Goal: Information Seeking & Learning: Understand process/instructions

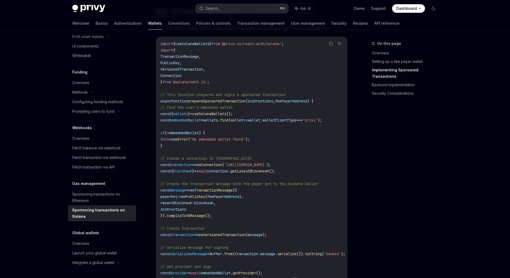
scroll to position [356, 0]
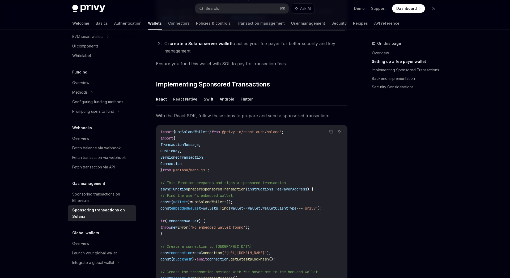
click at [192, 98] on button "React Native" at bounding box center [185, 99] width 24 height 12
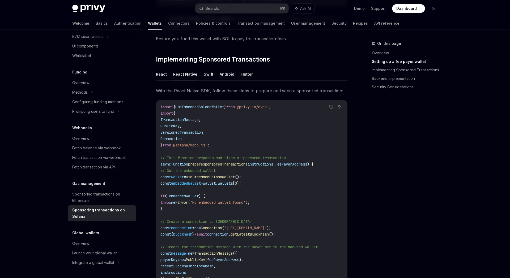
scroll to position [357, 0]
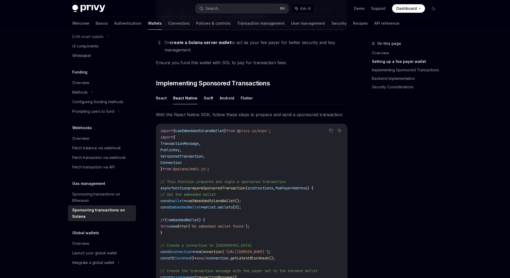
click at [237, 103] on ul "React React Native Swift Android Flutter" at bounding box center [251, 98] width 191 height 13
click at [227, 102] on button "Android" at bounding box center [227, 98] width 15 height 12
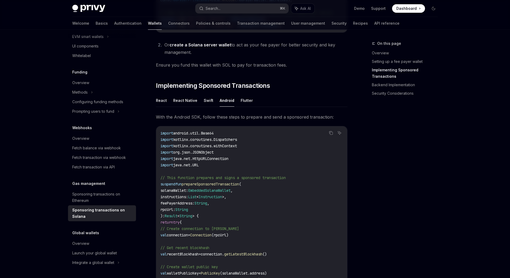
scroll to position [319, 0]
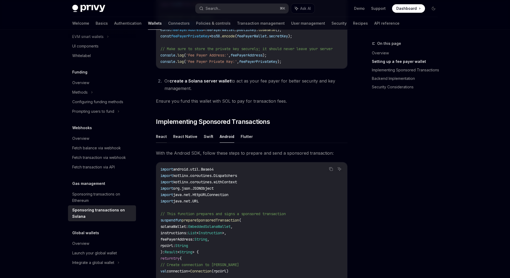
click at [165, 138] on button "React" at bounding box center [161, 136] width 11 height 12
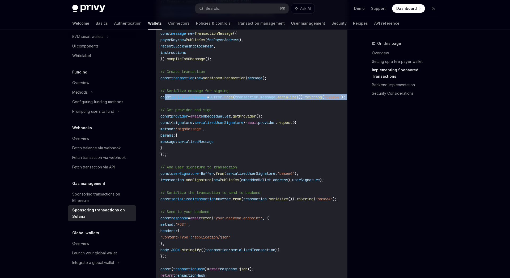
drag, startPoint x: 165, startPoint y: 99, endPoint x: 168, endPoint y: 107, distance: 8.8
click at [168, 107] on code "import { useSolanaWallets } from '@privy-io/react-auth/solana' ; import { Trans…" at bounding box center [258, 84] width 197 height 401
copy code "const serializedMessage = Buffer . from ( transaction . message . serialize ())…"
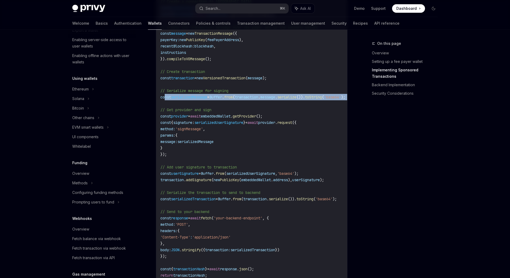
scroll to position [89, 0]
click at [85, 8] on div "Solana" at bounding box center [102, 3] width 68 height 10
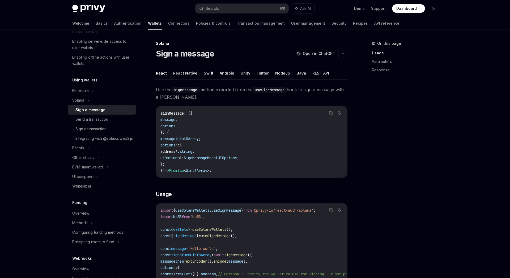
click at [92, 110] on div "Sign a message" at bounding box center [90, 110] width 30 height 6
click at [281, 73] on button "NodeJS" at bounding box center [282, 73] width 15 height 12
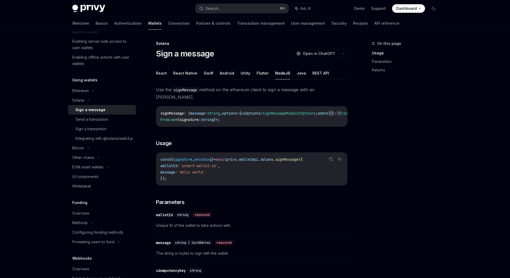
scroll to position [0, 0]
type textarea "*"
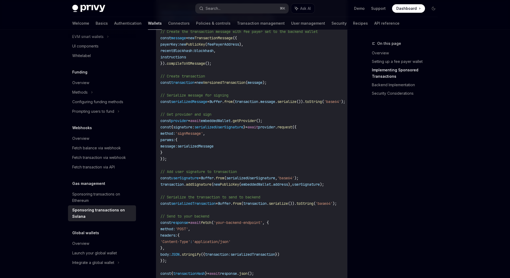
scroll to position [598, 0]
click at [239, 127] on span "serializedUserSignature" at bounding box center [218, 125] width 49 height 5
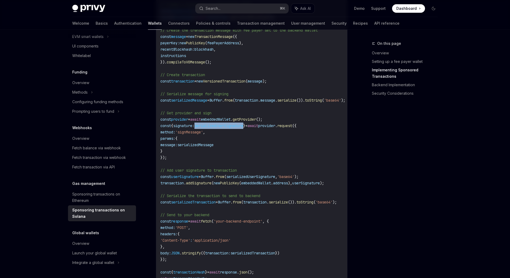
copy span "serializedUserSignature"
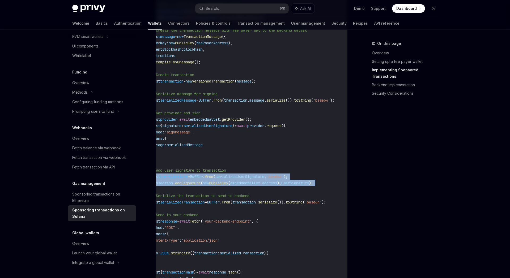
scroll to position [0, 31]
drag, startPoint x: 165, startPoint y: 178, endPoint x: 349, endPoint y: 190, distance: 184.9
copy code "const userSignature = Buffer . from ( serializedUserSignature , 'base64' ); tra…"
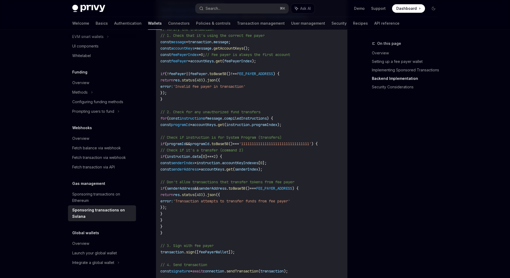
scroll to position [1126, 0]
